Goal: Find specific page/section: Find specific page/section

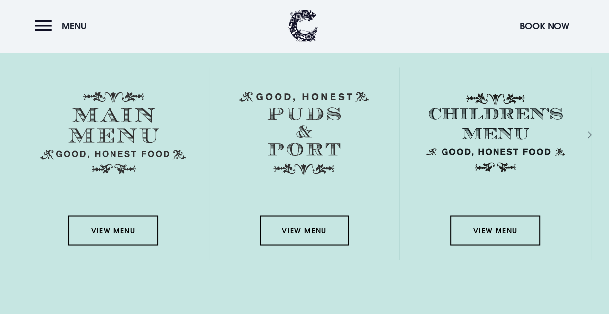
scroll to position [1382, 0]
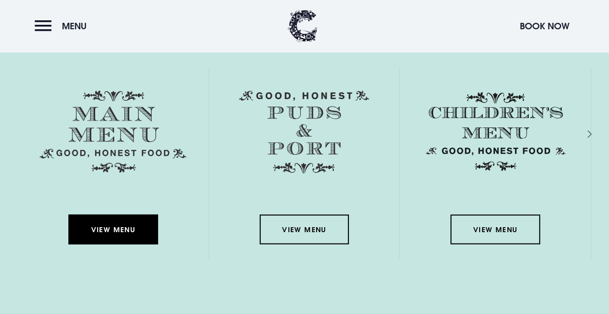
click at [145, 233] on link "View Menu" at bounding box center [112, 229] width 89 height 30
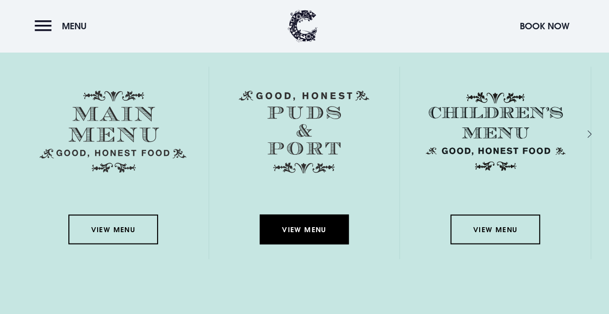
click at [294, 225] on link "View Menu" at bounding box center [304, 229] width 89 height 30
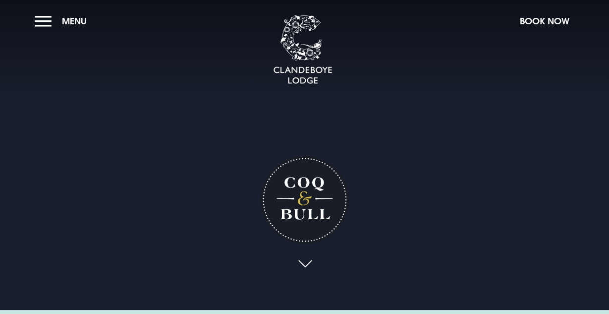
scroll to position [0, 0]
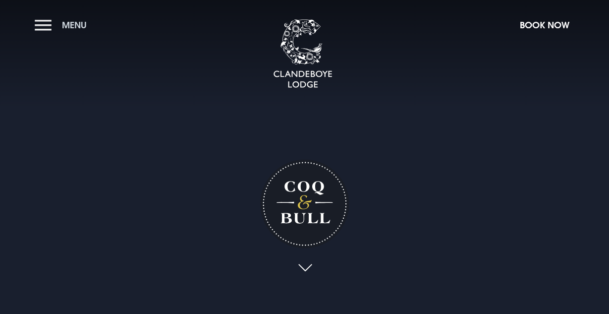
click at [46, 31] on button "Menu" at bounding box center [63, 24] width 57 height 21
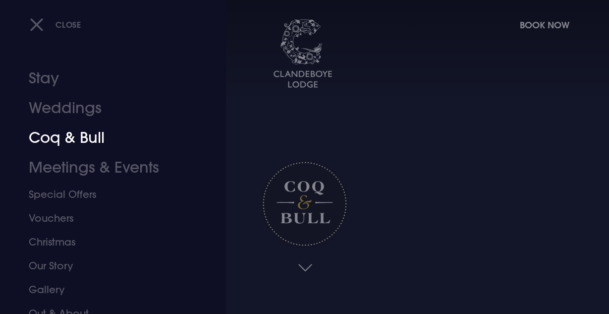
click at [75, 144] on link "Coq & Bull" at bounding box center [106, 138] width 155 height 30
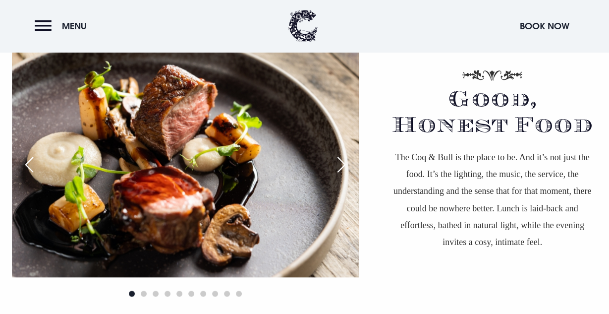
scroll to position [612, 0]
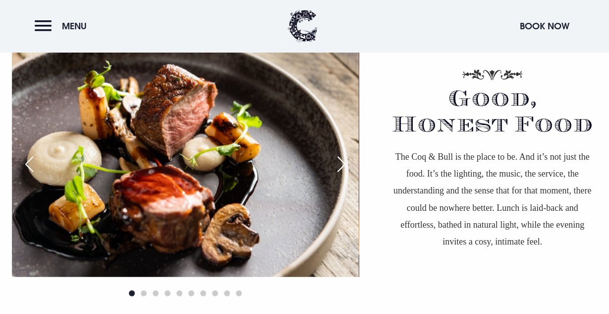
click at [341, 169] on div "Next slide" at bounding box center [341, 164] width 25 height 22
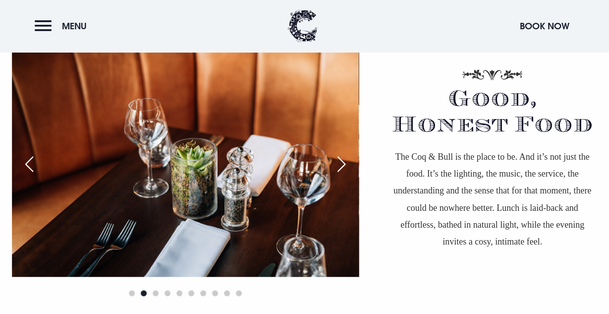
click at [344, 167] on div "Next slide" at bounding box center [341, 164] width 25 height 22
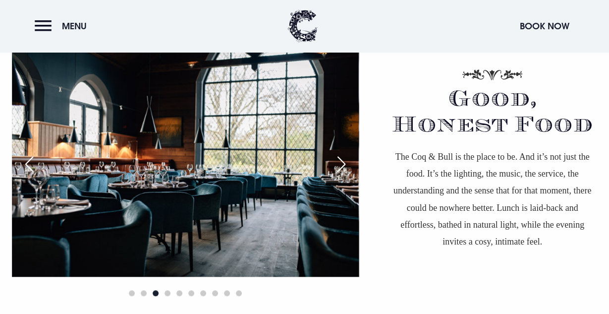
click at [344, 167] on div "Next slide" at bounding box center [341, 164] width 25 height 22
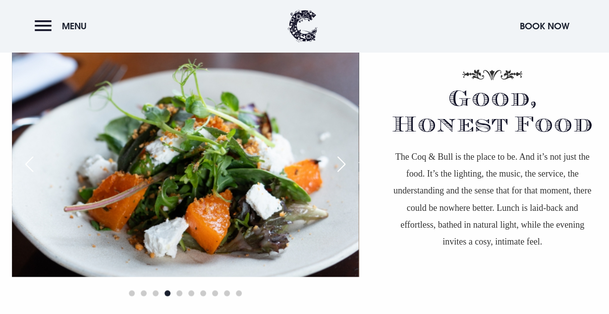
click at [344, 166] on div "Next slide" at bounding box center [341, 164] width 25 height 22
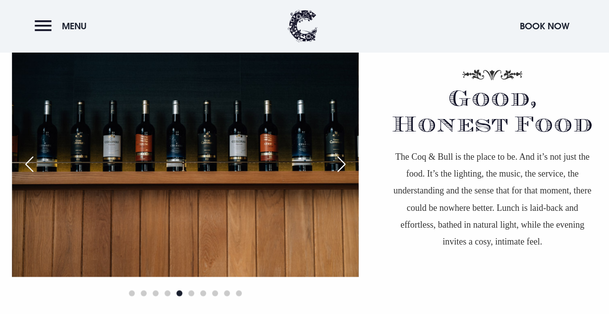
click at [344, 166] on div "Next slide" at bounding box center [341, 164] width 25 height 22
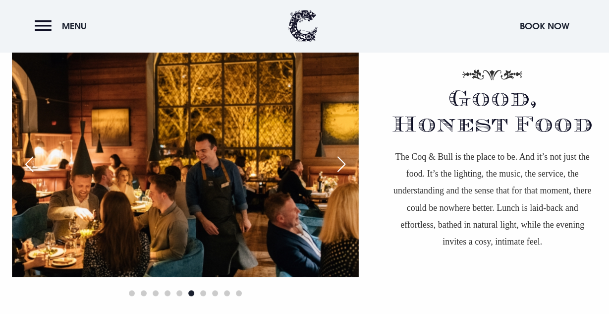
click at [344, 166] on div "Next slide" at bounding box center [341, 164] width 25 height 22
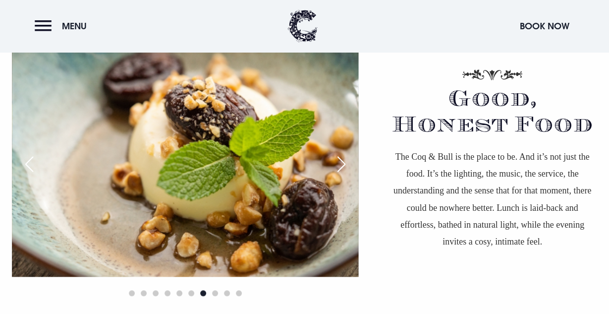
click at [344, 166] on div "Next slide" at bounding box center [341, 164] width 25 height 22
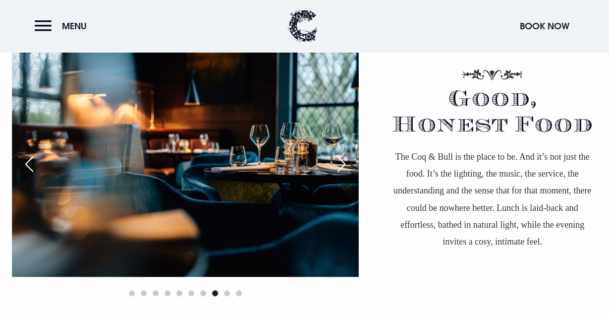
click at [344, 166] on div "Next slide" at bounding box center [341, 164] width 25 height 22
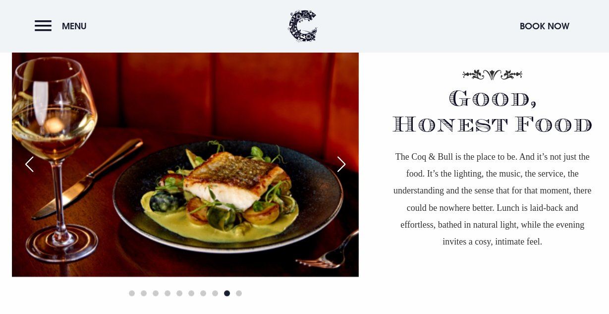
click at [344, 166] on div "Next slide" at bounding box center [341, 164] width 25 height 22
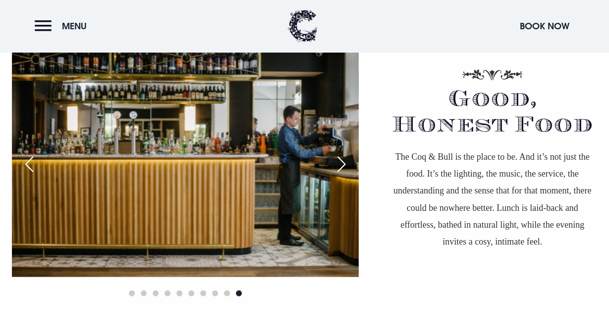
click at [344, 166] on div "Next slide" at bounding box center [341, 164] width 25 height 22
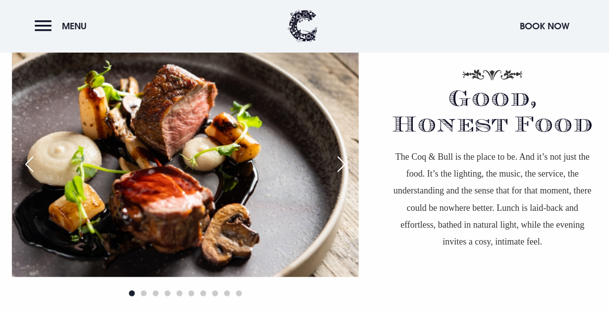
click at [344, 166] on div "Next slide" at bounding box center [341, 164] width 25 height 22
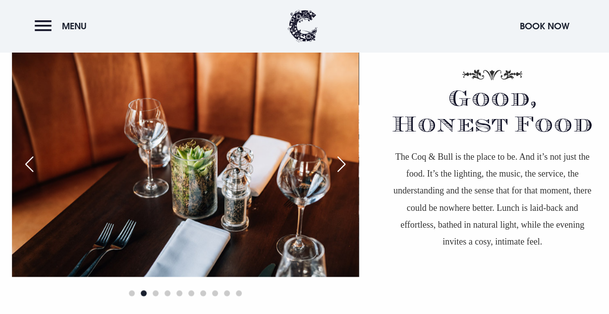
click at [344, 166] on div "Next slide" at bounding box center [341, 164] width 25 height 22
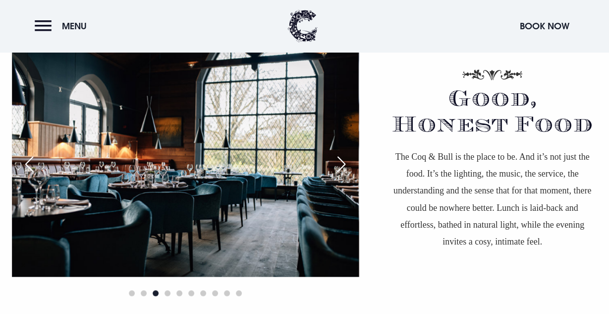
click at [344, 166] on div "Next slide" at bounding box center [341, 164] width 25 height 22
